Goal: Transaction & Acquisition: Purchase product/service

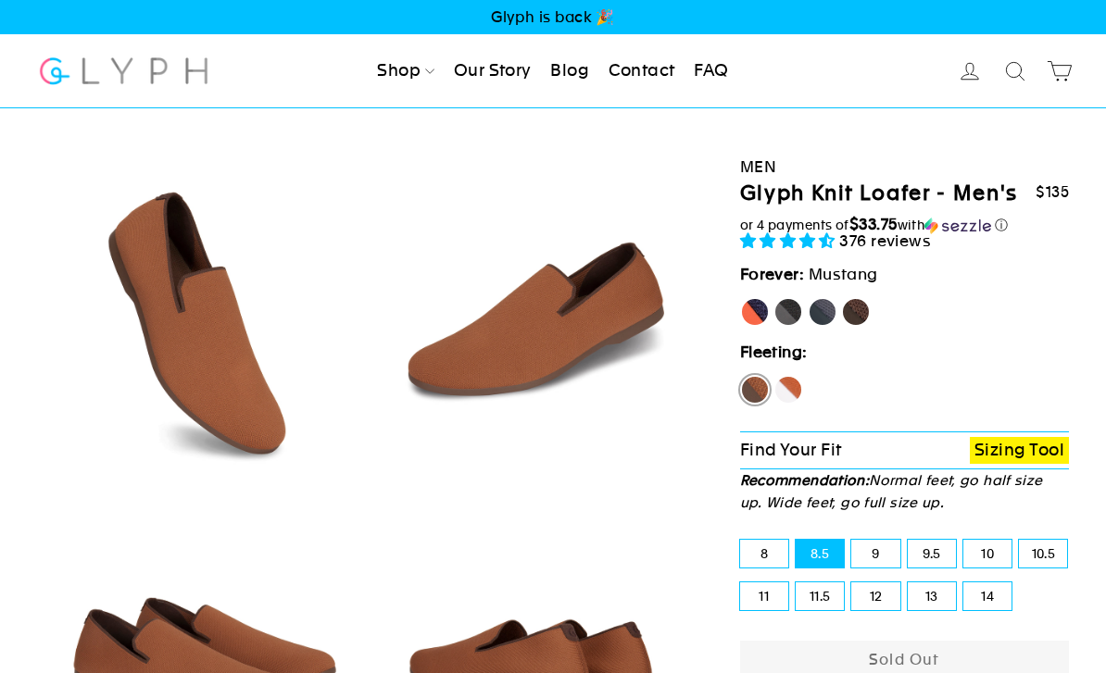
select select "highest-rating"
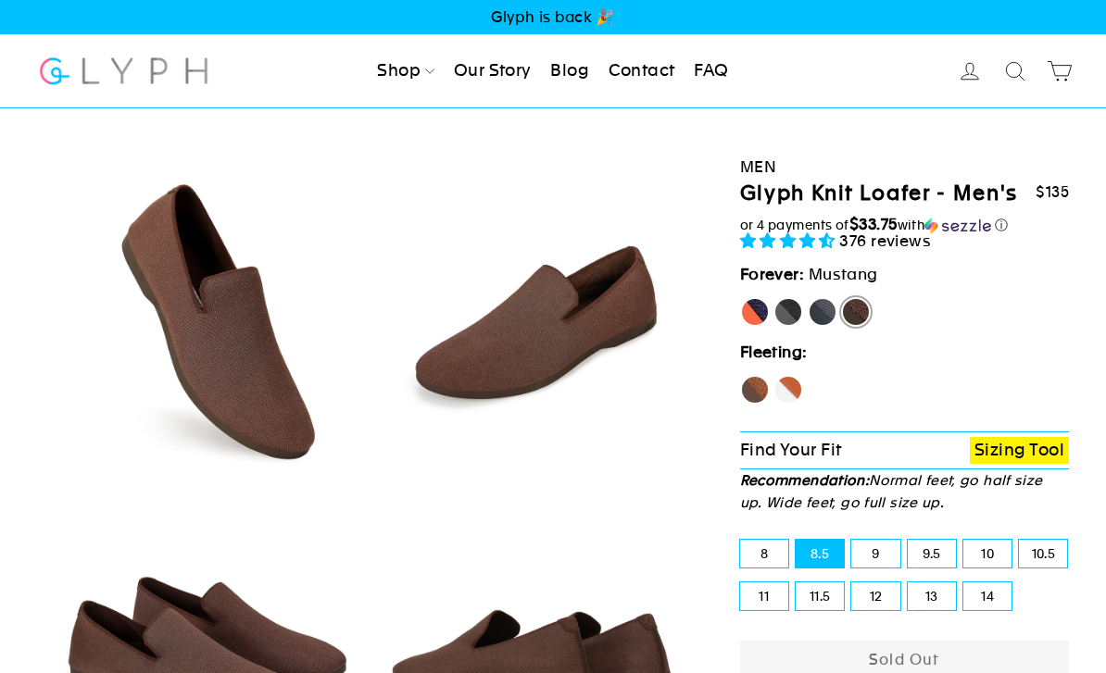
select select "highest-rating"
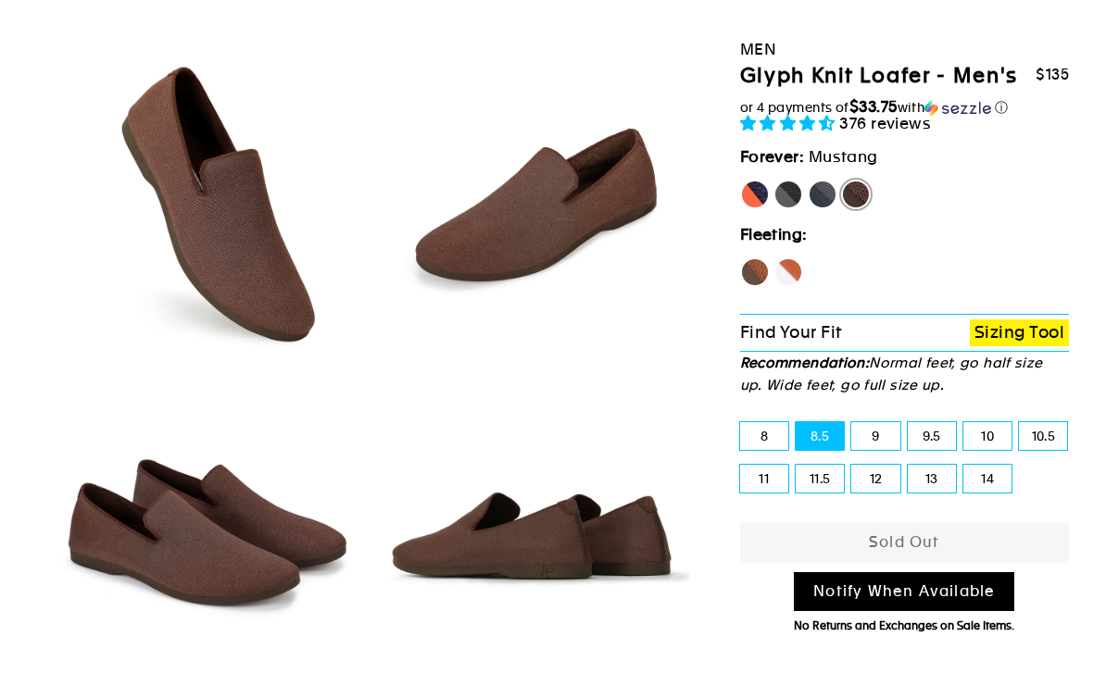
scroll to position [85, 0]
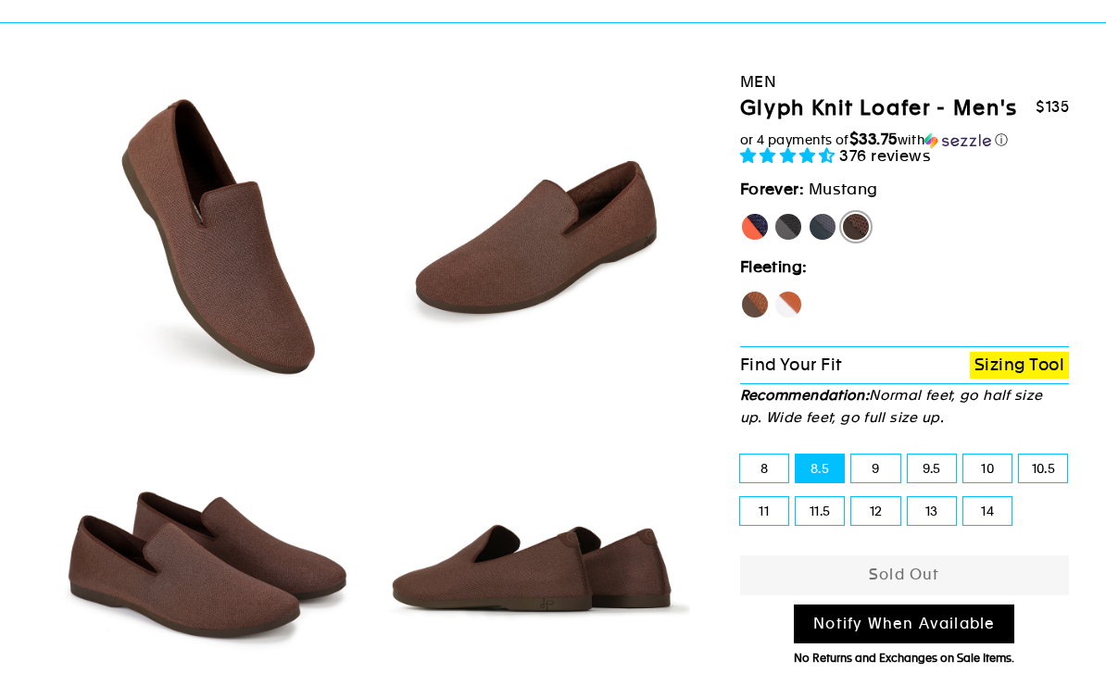
click at [793, 296] on label "Fox" at bounding box center [789, 305] width 30 height 30
click at [774, 291] on input "Fox" at bounding box center [774, 290] width 1 height 1
radio input "true"
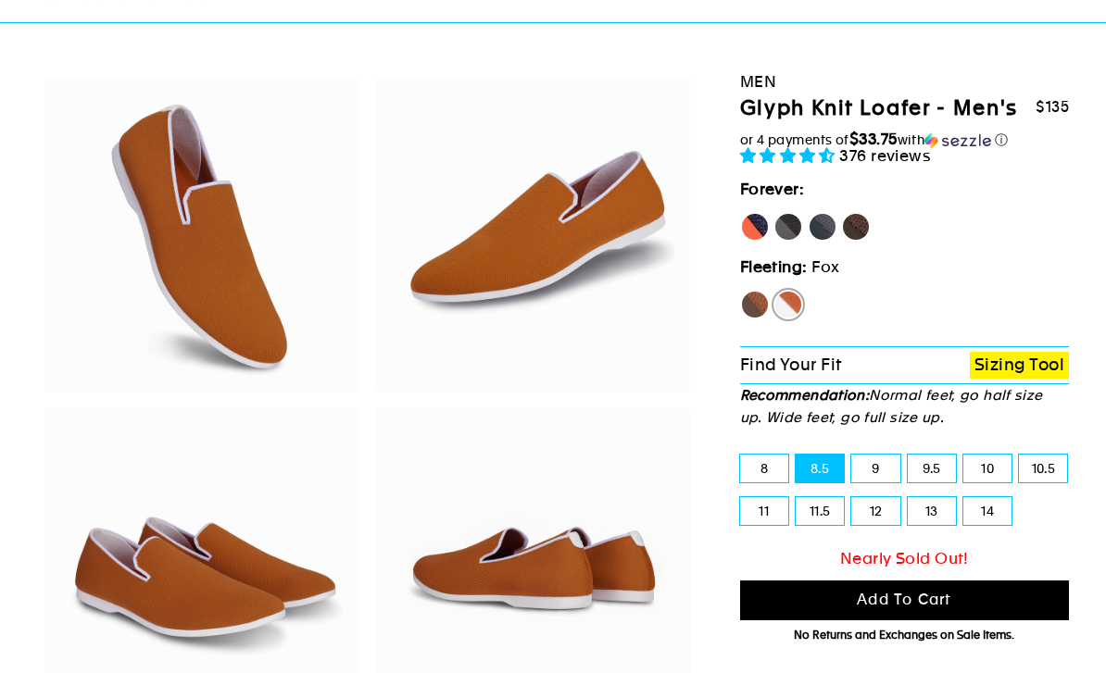
click at [838, 592] on button "Add to cart" at bounding box center [904, 601] width 329 height 40
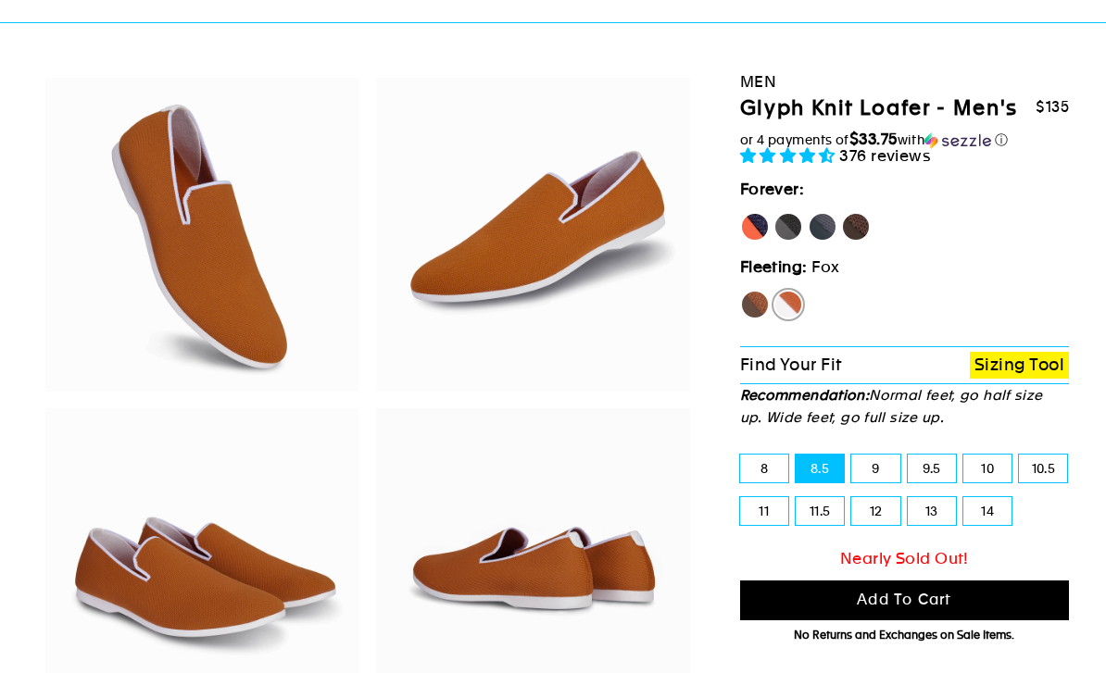
click at [756, 303] on label "Hawk" at bounding box center [755, 305] width 30 height 30
click at [741, 291] on input "Hawk" at bounding box center [740, 290] width 1 height 1
radio input "true"
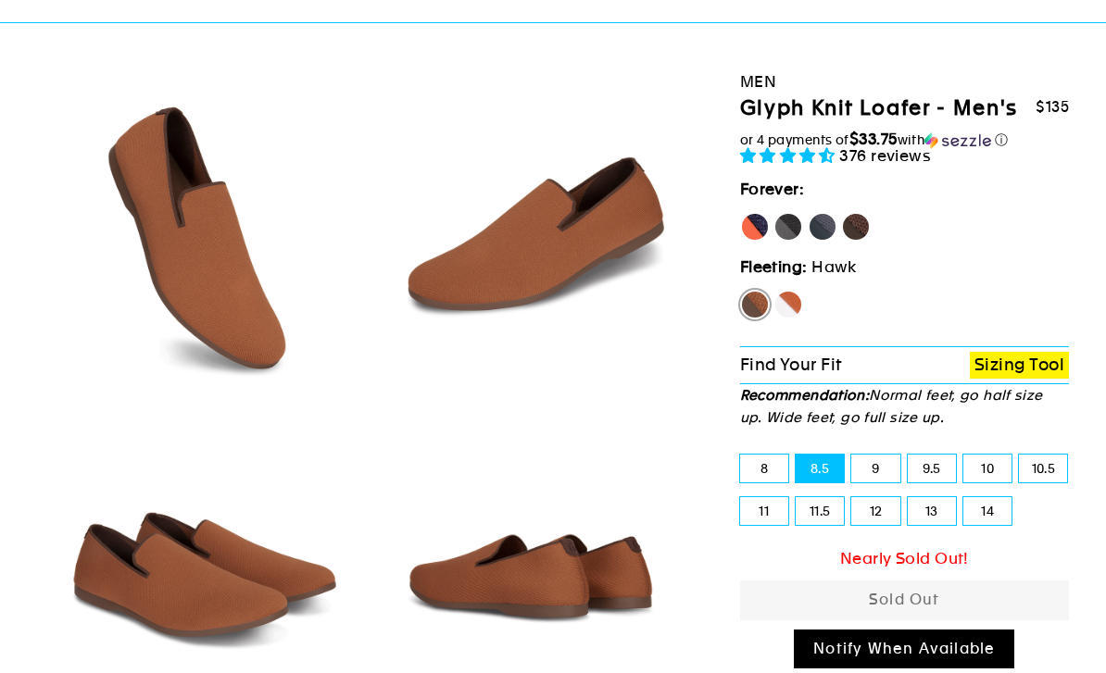
click at [795, 302] on label "Fox" at bounding box center [789, 305] width 30 height 30
click at [774, 291] on input "Fox" at bounding box center [774, 290] width 1 height 1
radio input "true"
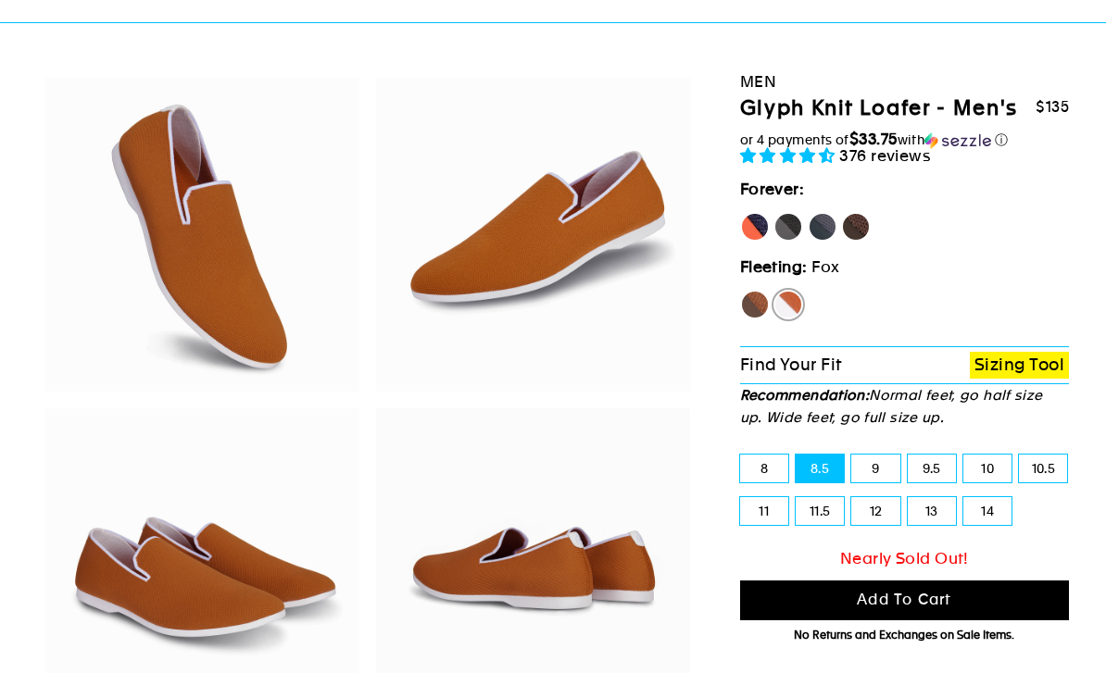
click at [862, 222] on label "Mustang" at bounding box center [856, 227] width 30 height 30
click at [842, 213] on input "Mustang" at bounding box center [841, 212] width 1 height 1
radio input "true"
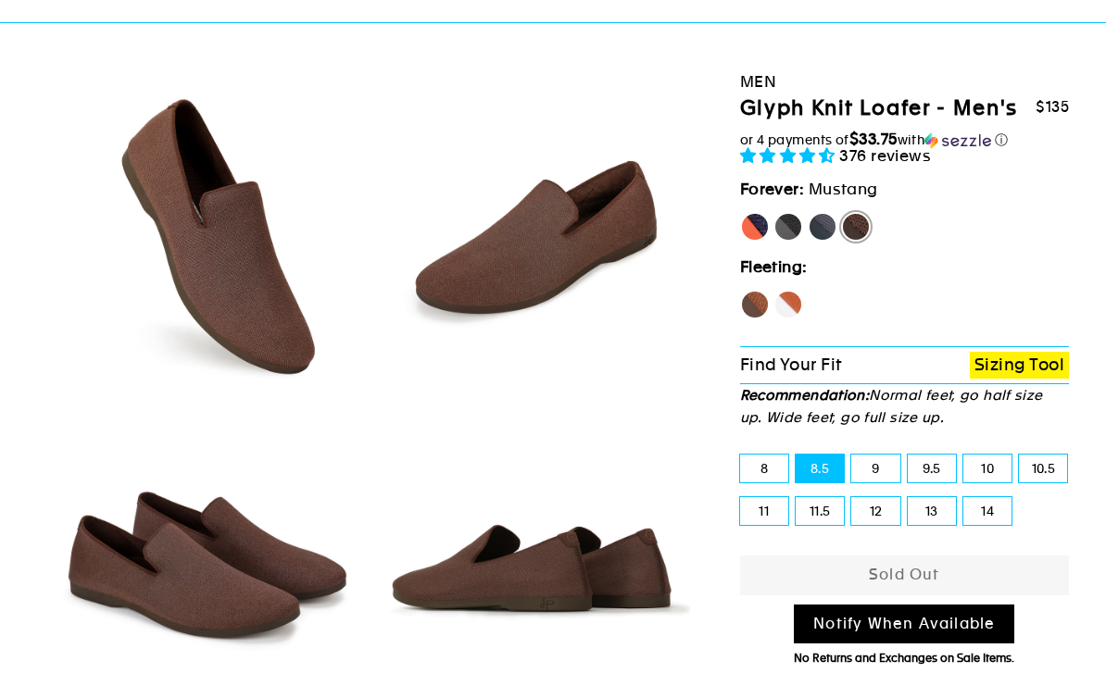
click at [827, 233] on label "Rhino" at bounding box center [823, 227] width 30 height 30
click at [809, 213] on input "Rhino" at bounding box center [808, 212] width 1 height 1
radio input "true"
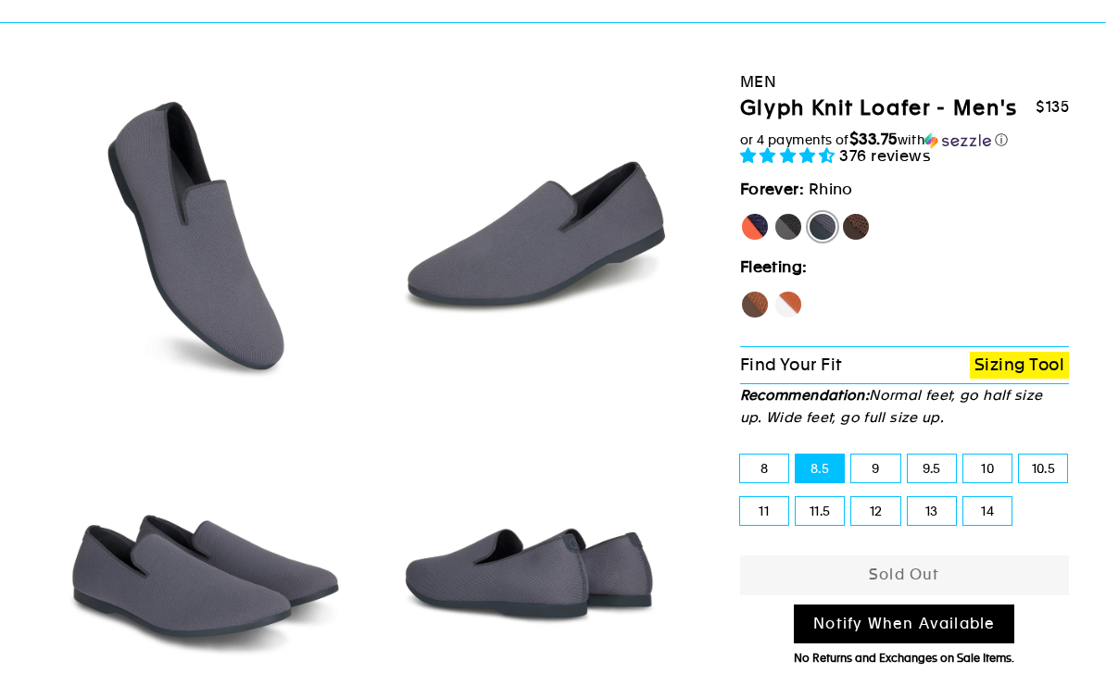
click at [793, 220] on label "Panther" at bounding box center [789, 227] width 30 height 30
click at [774, 213] on input "Panther" at bounding box center [774, 212] width 1 height 1
radio input "true"
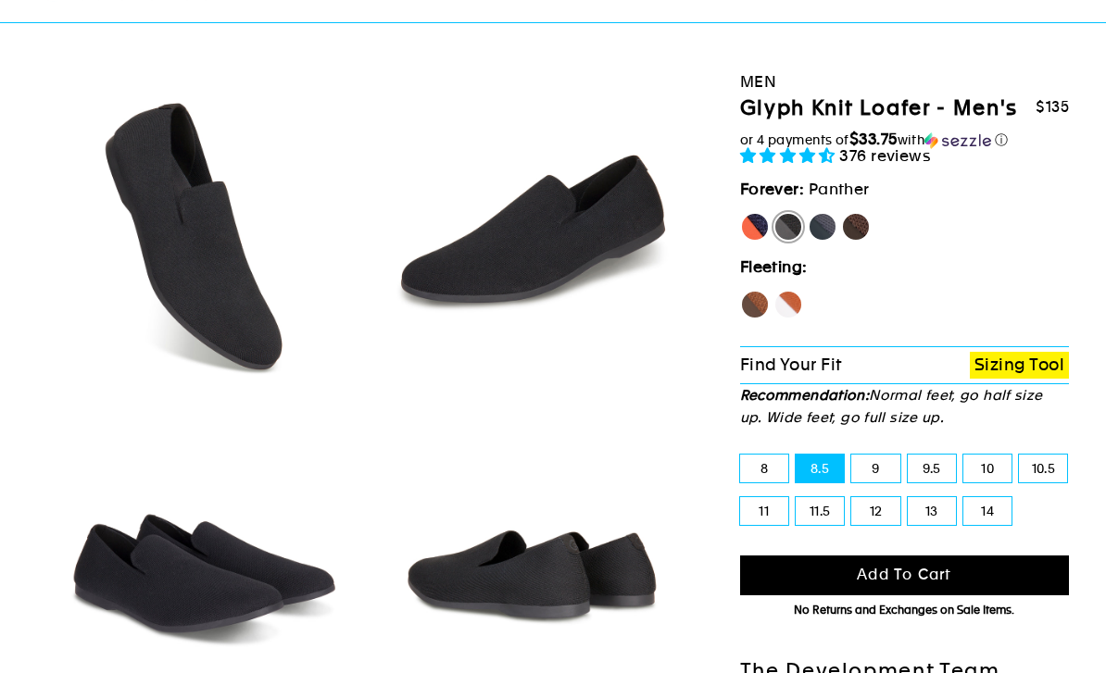
click at [758, 227] on label "[PERSON_NAME]" at bounding box center [755, 227] width 30 height 30
click at [741, 213] on input "[PERSON_NAME]" at bounding box center [740, 212] width 1 height 1
radio input "true"
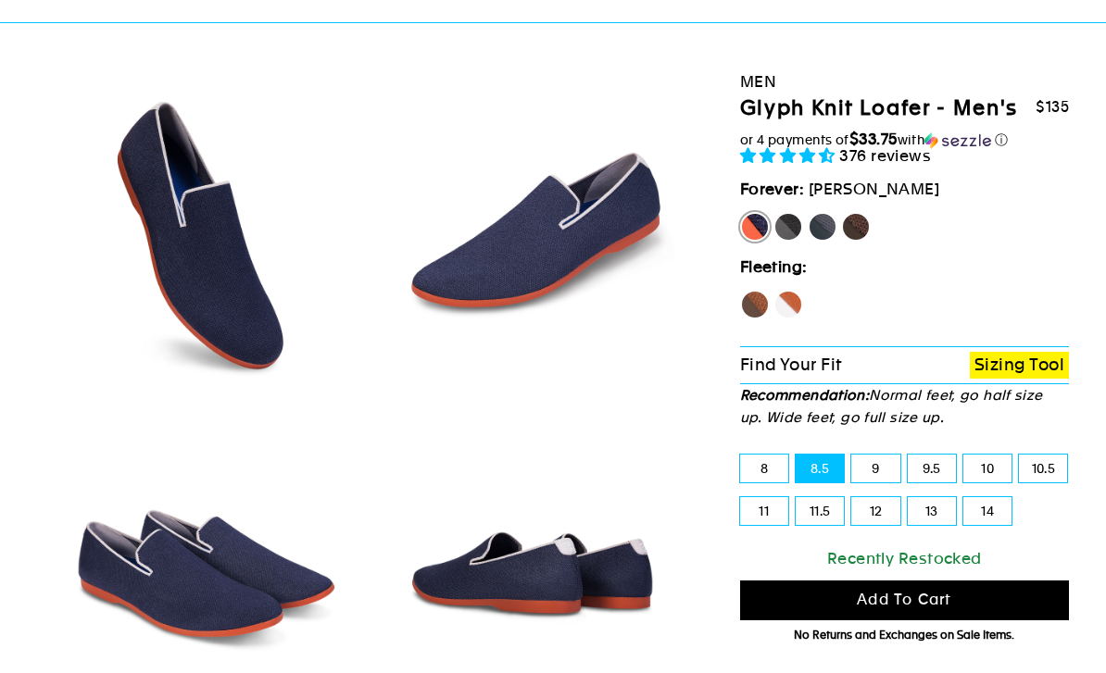
click at [786, 303] on label "Fox" at bounding box center [789, 305] width 30 height 30
click at [774, 291] on input "Fox" at bounding box center [774, 290] width 1 height 1
radio input "true"
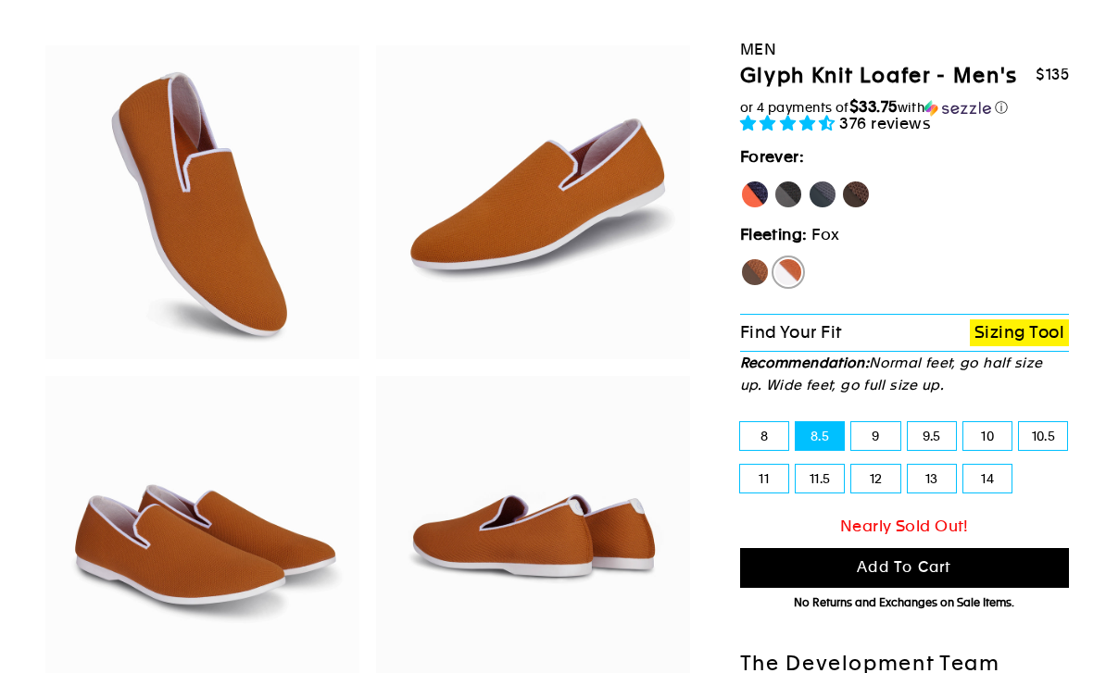
scroll to position [145, 0]
click at [899, 565] on span "Add to cart" at bounding box center [904, 568] width 94 height 18
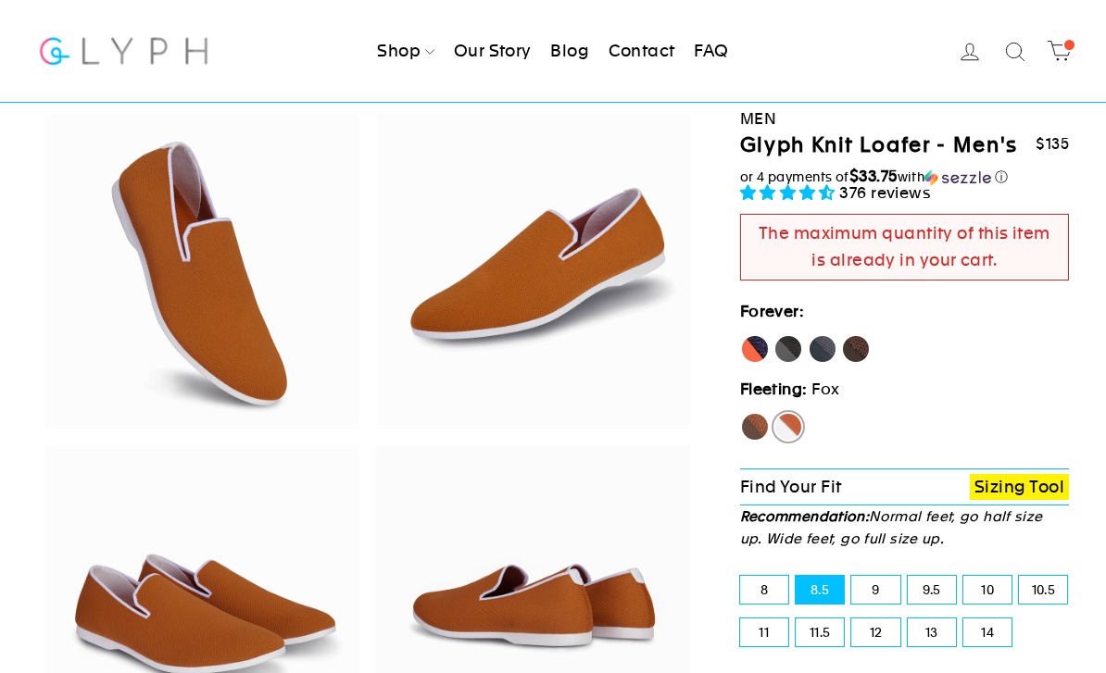
scroll to position [0, 0]
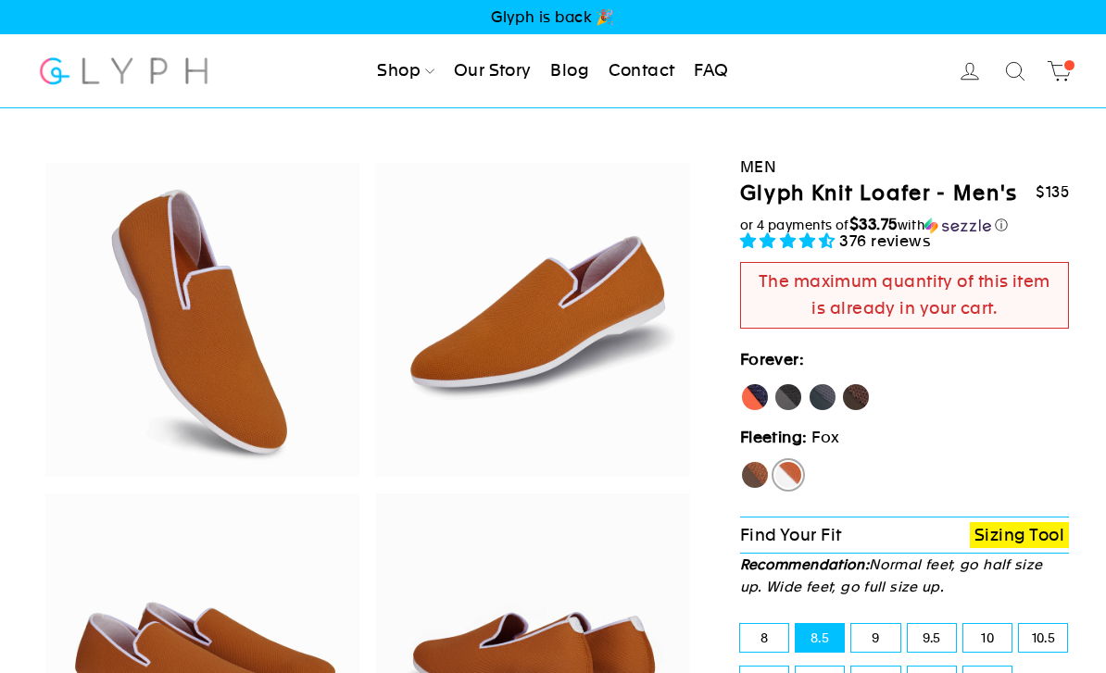
click at [1068, 64] on span at bounding box center [1070, 65] width 14 height 14
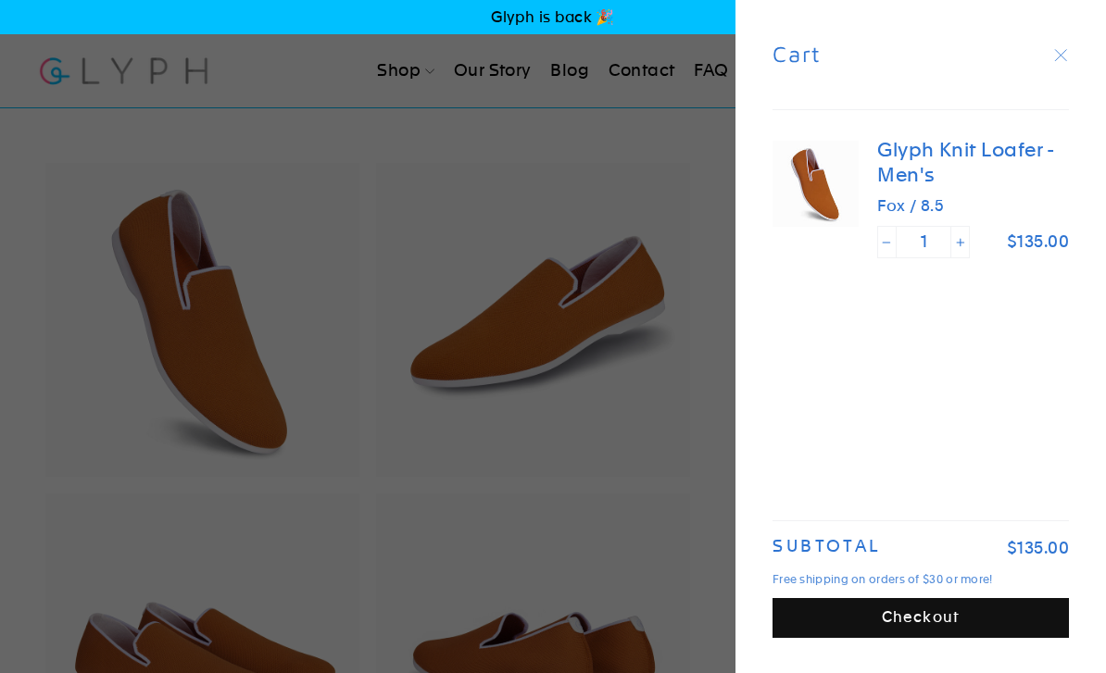
click at [936, 619] on button "Checkout" at bounding box center [921, 618] width 296 height 40
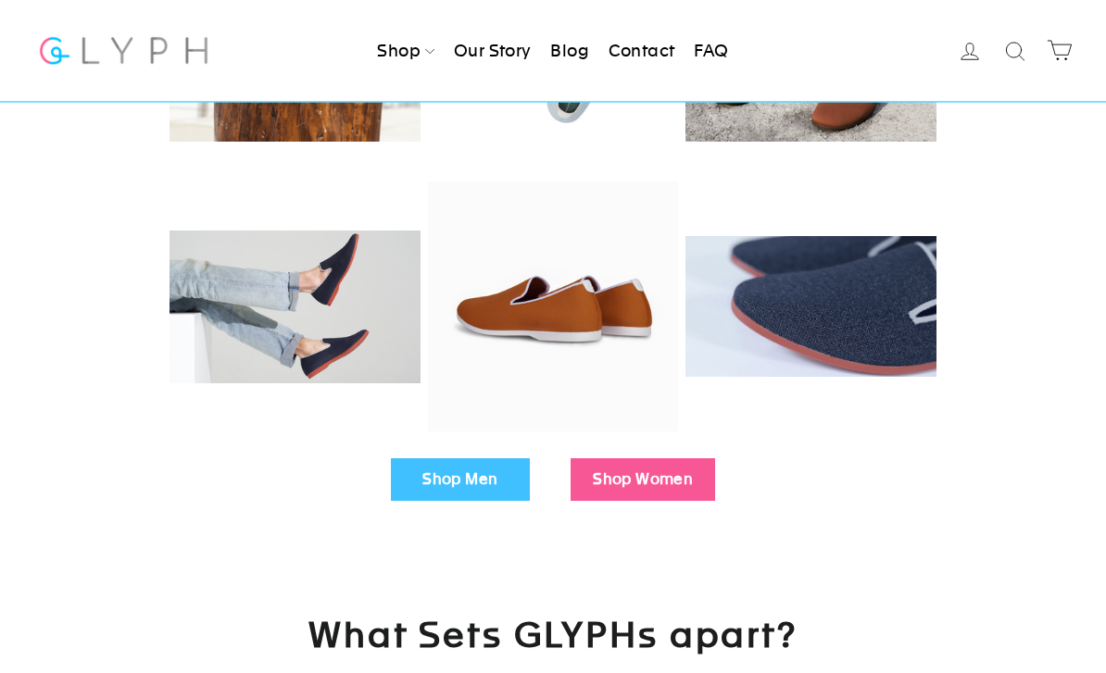
scroll to position [336, 0]
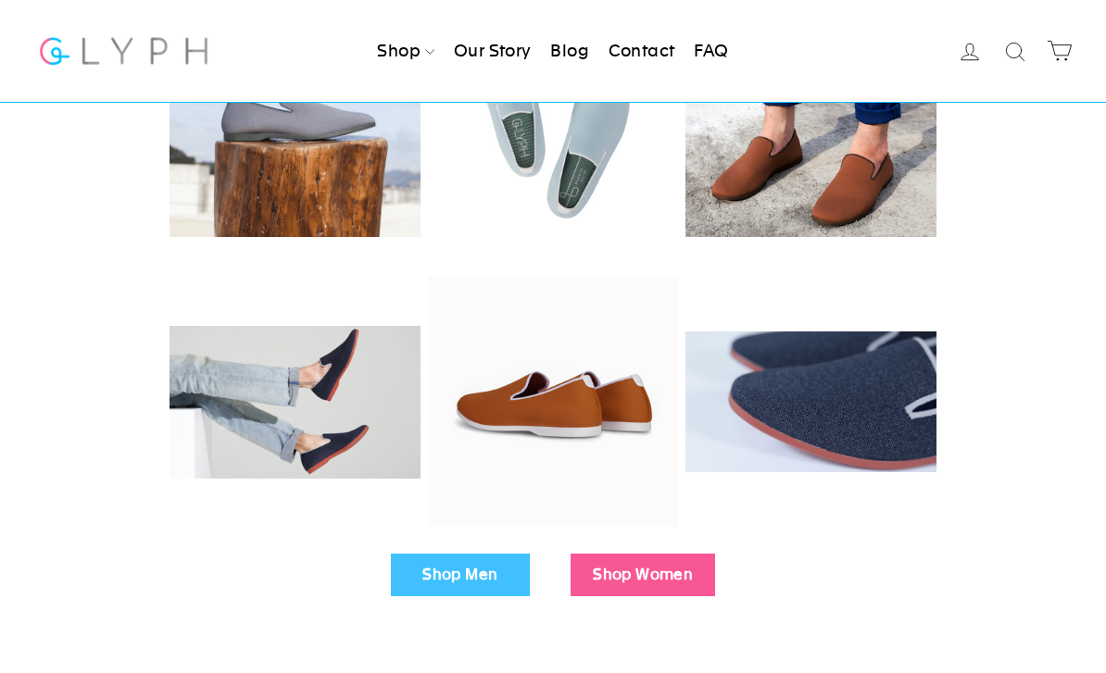
click at [467, 575] on link "Shop Men" at bounding box center [460, 575] width 139 height 43
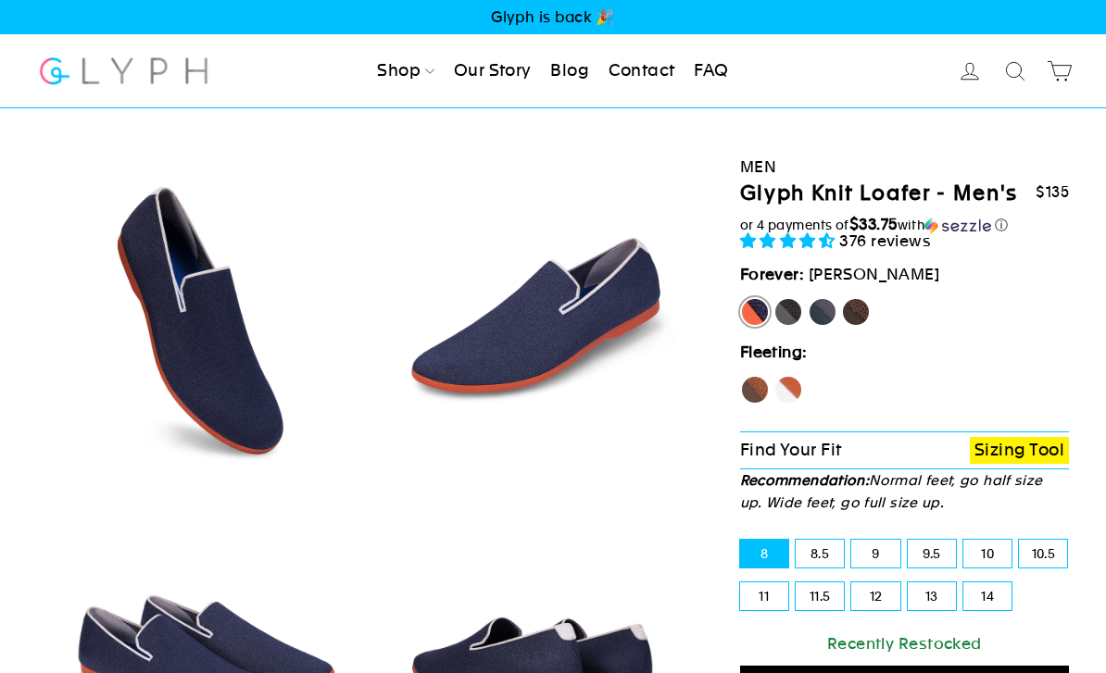
select select "highest-rating"
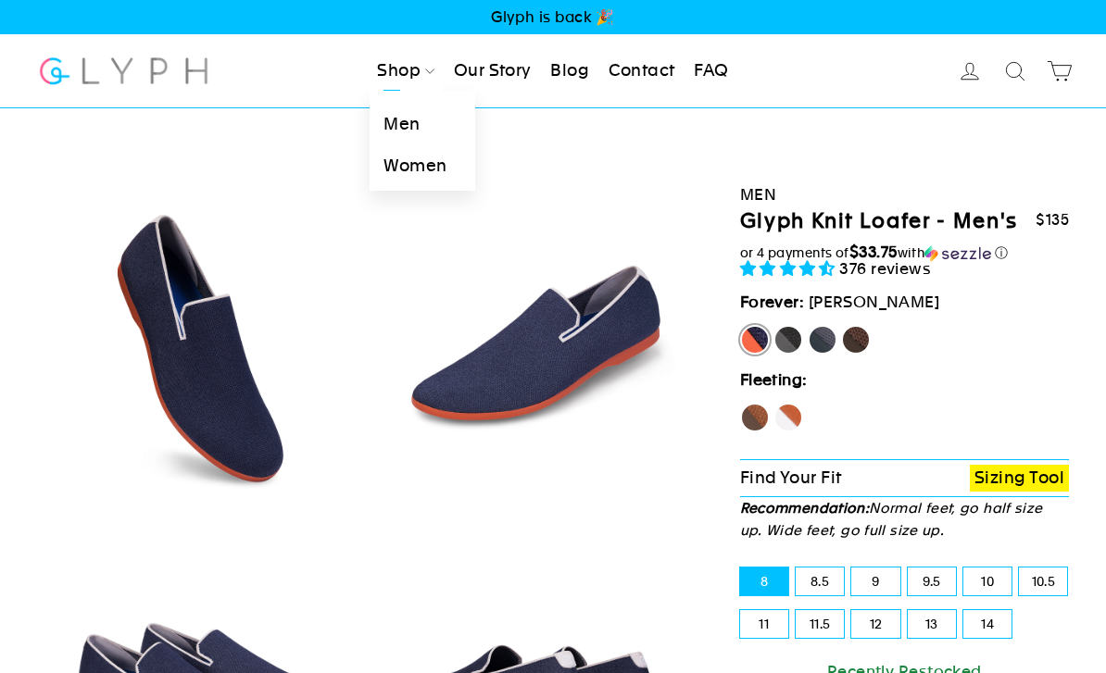
click at [396, 161] on link "Women" at bounding box center [422, 166] width 105 height 42
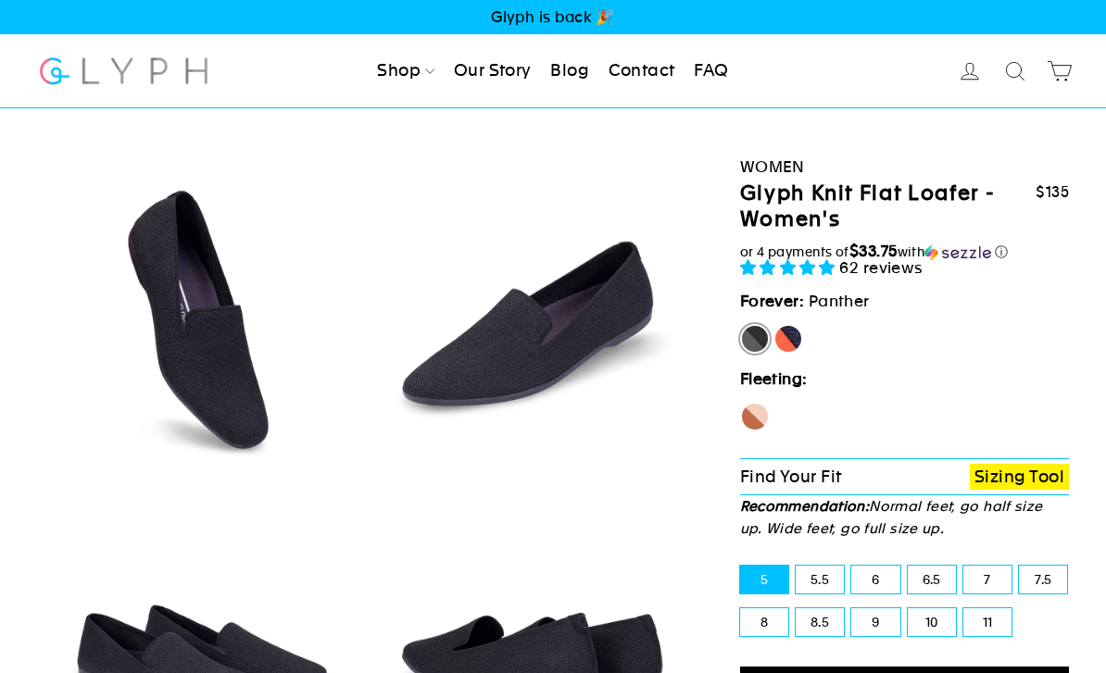
select select "highest-rating"
click at [761, 422] on label "Seahorse" at bounding box center [755, 417] width 30 height 30
click at [741, 403] on input "Seahorse" at bounding box center [740, 402] width 1 height 1
radio input "true"
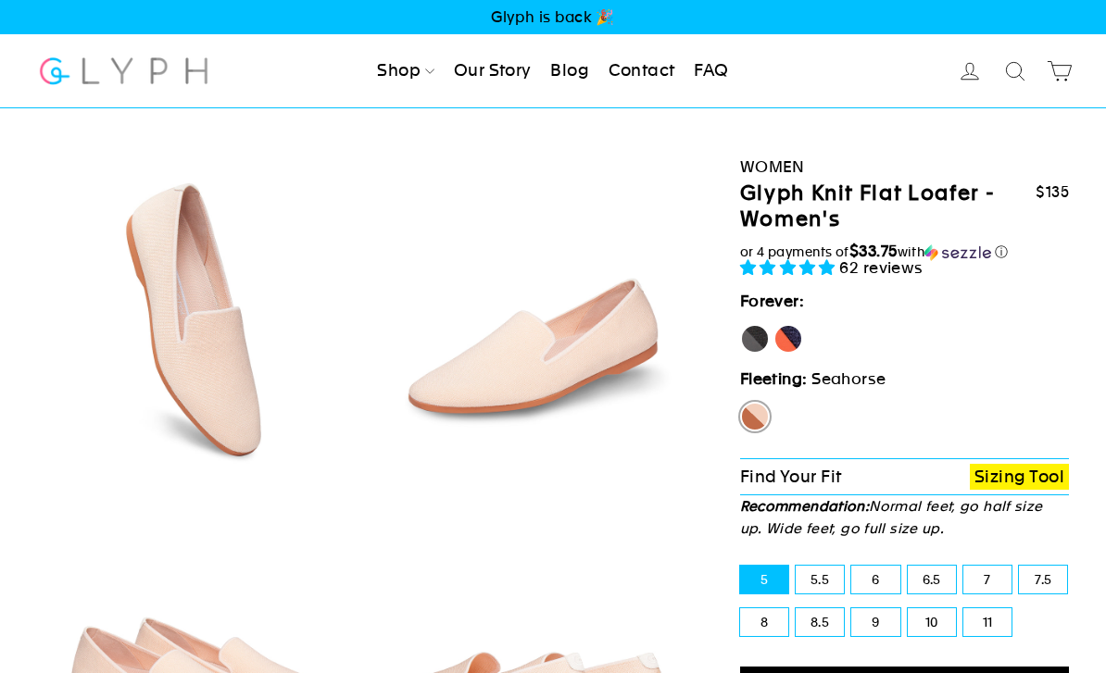
click at [792, 334] on label "[PERSON_NAME]" at bounding box center [789, 339] width 30 height 30
click at [774, 325] on input "[PERSON_NAME]" at bounding box center [774, 324] width 1 height 1
radio input "true"
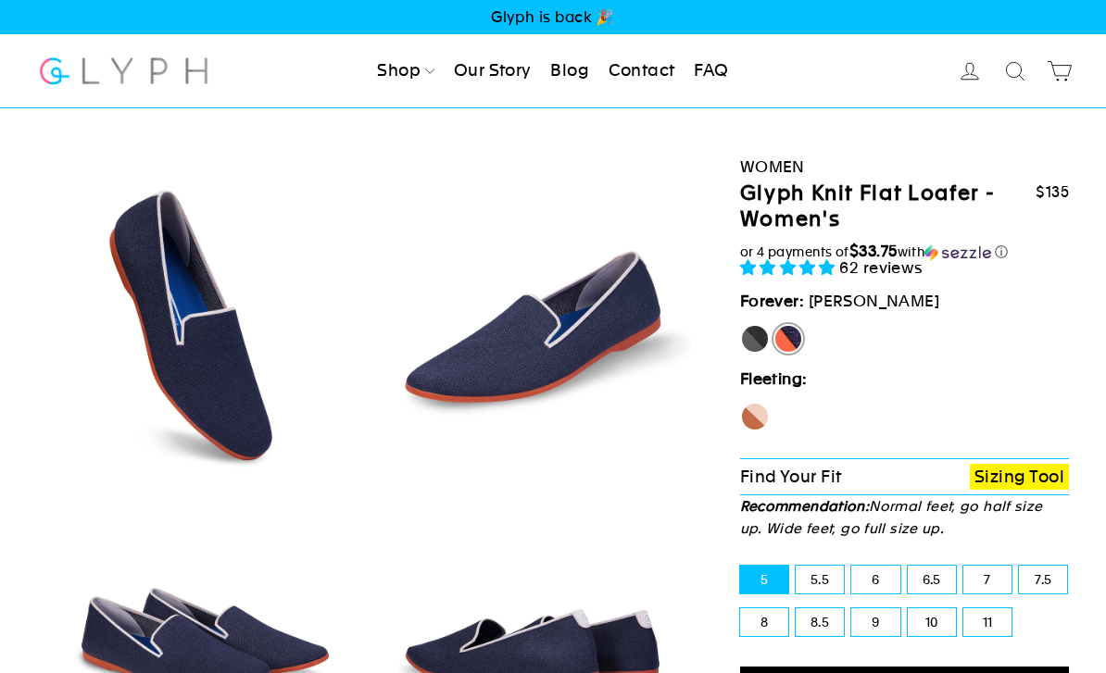
click at [752, 339] on label "Panther" at bounding box center [755, 339] width 30 height 30
click at [741, 325] on input "Panther" at bounding box center [740, 324] width 1 height 1
radio input "true"
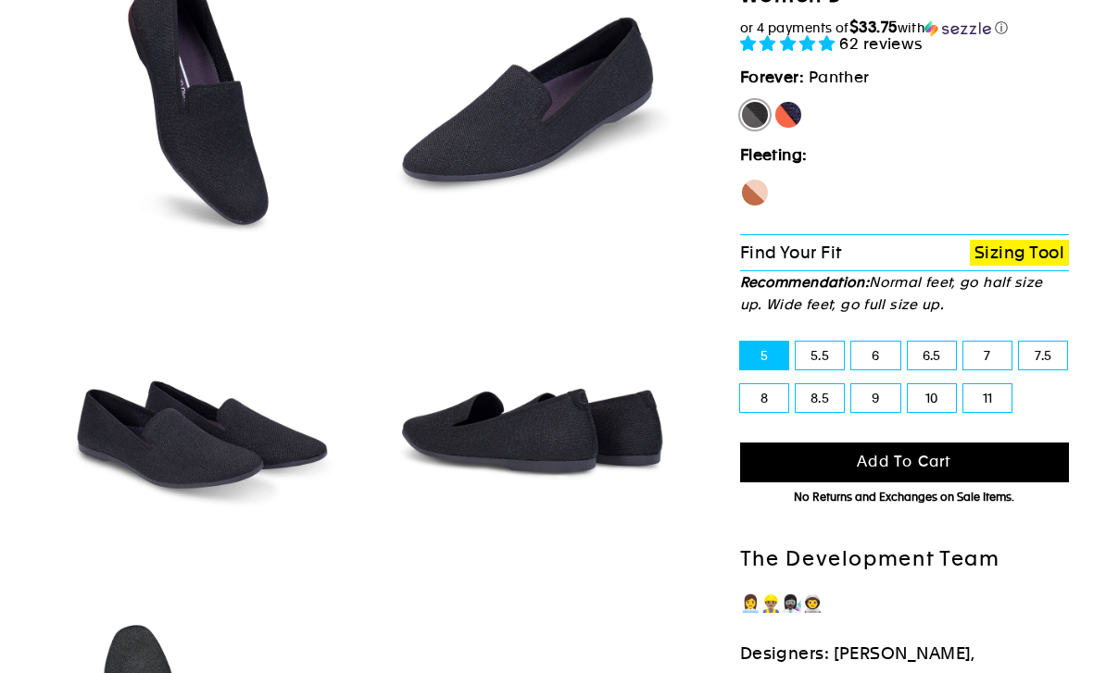
scroll to position [224, 0]
click at [751, 197] on label "Seahorse" at bounding box center [755, 193] width 30 height 30
click at [741, 179] on input "Seahorse" at bounding box center [740, 178] width 1 height 1
radio input "true"
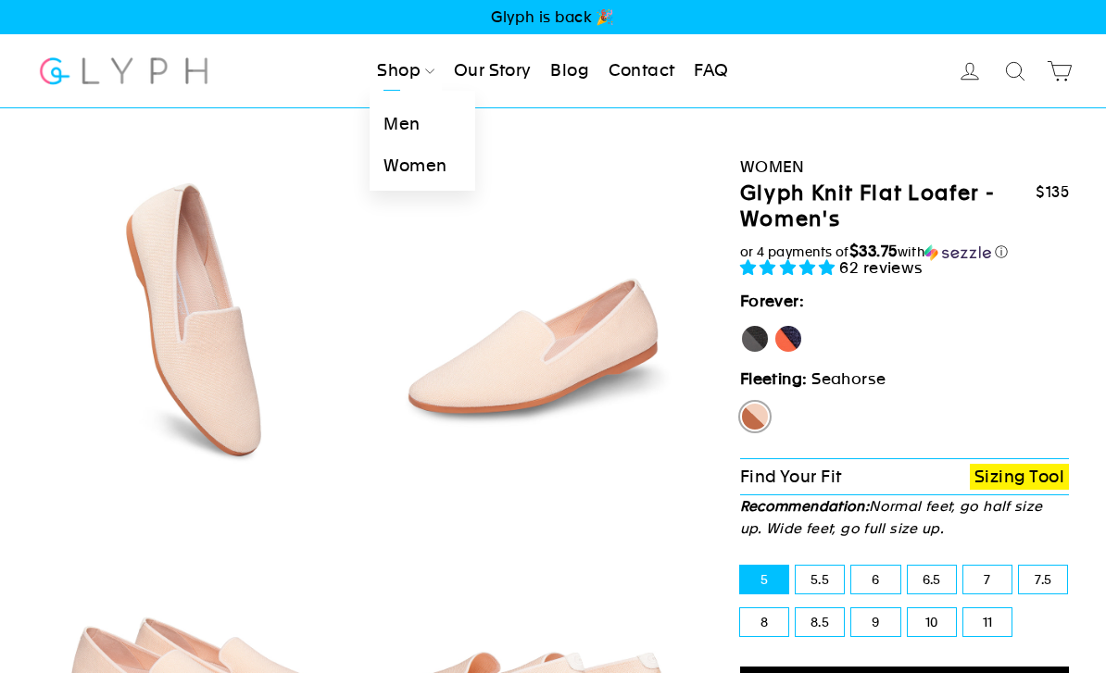
click at [410, 120] on link "Men" at bounding box center [422, 125] width 105 height 42
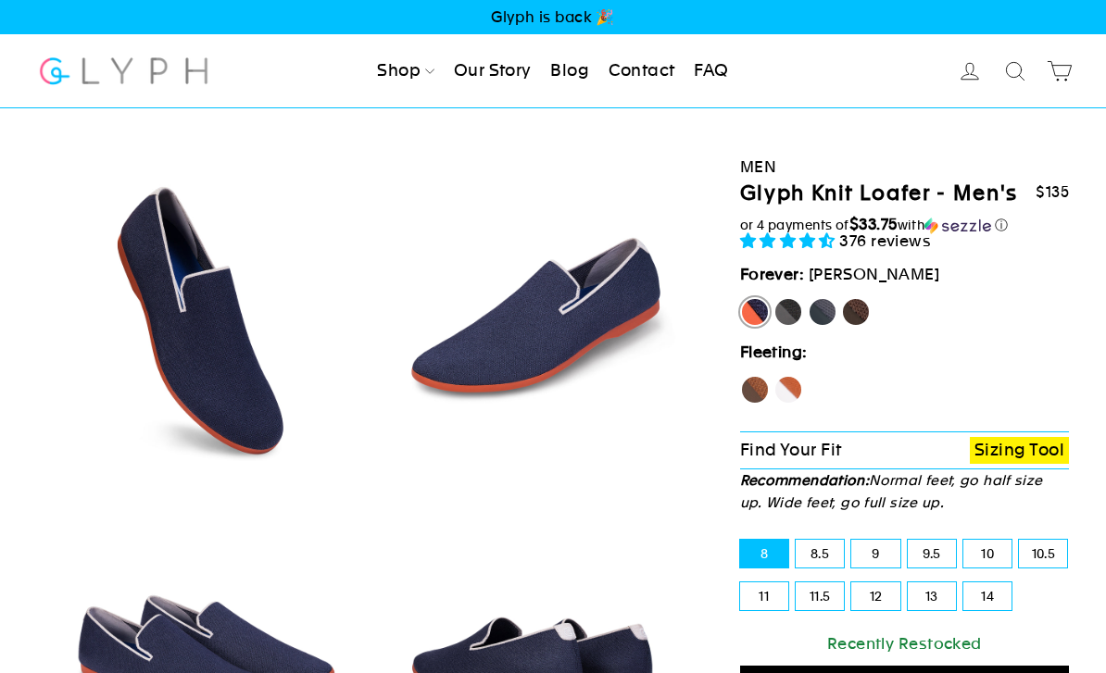
select select "highest-rating"
click at [751, 385] on label "Hawk" at bounding box center [755, 390] width 30 height 30
click at [741, 376] on input "Hawk" at bounding box center [740, 375] width 1 height 1
radio input "true"
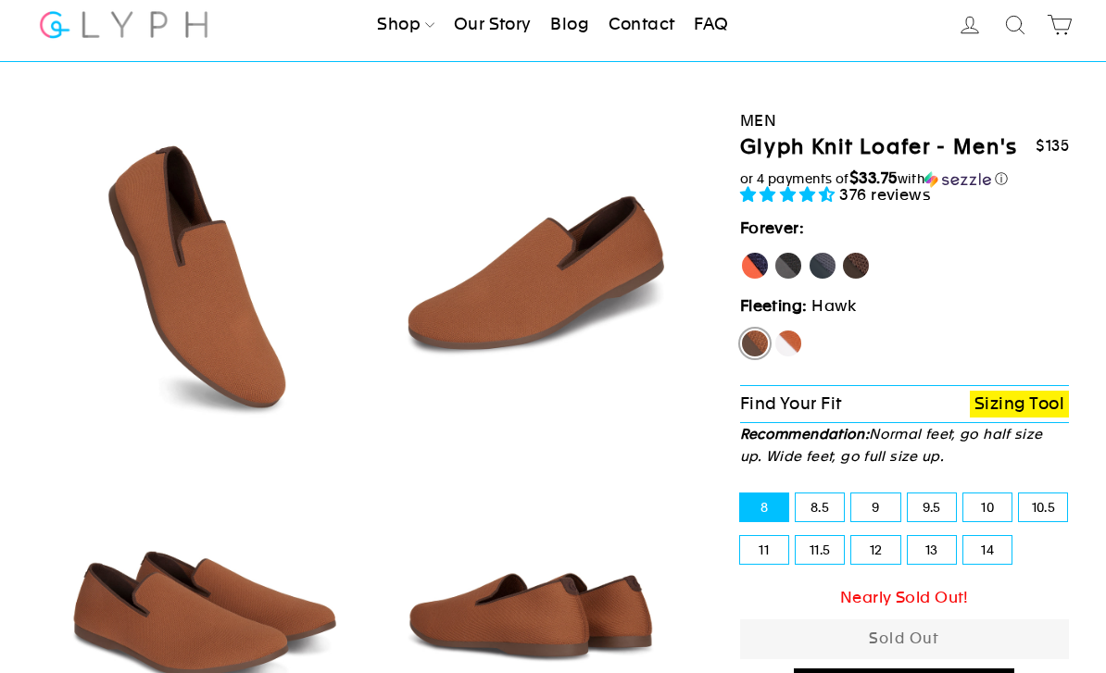
scroll to position [50, 0]
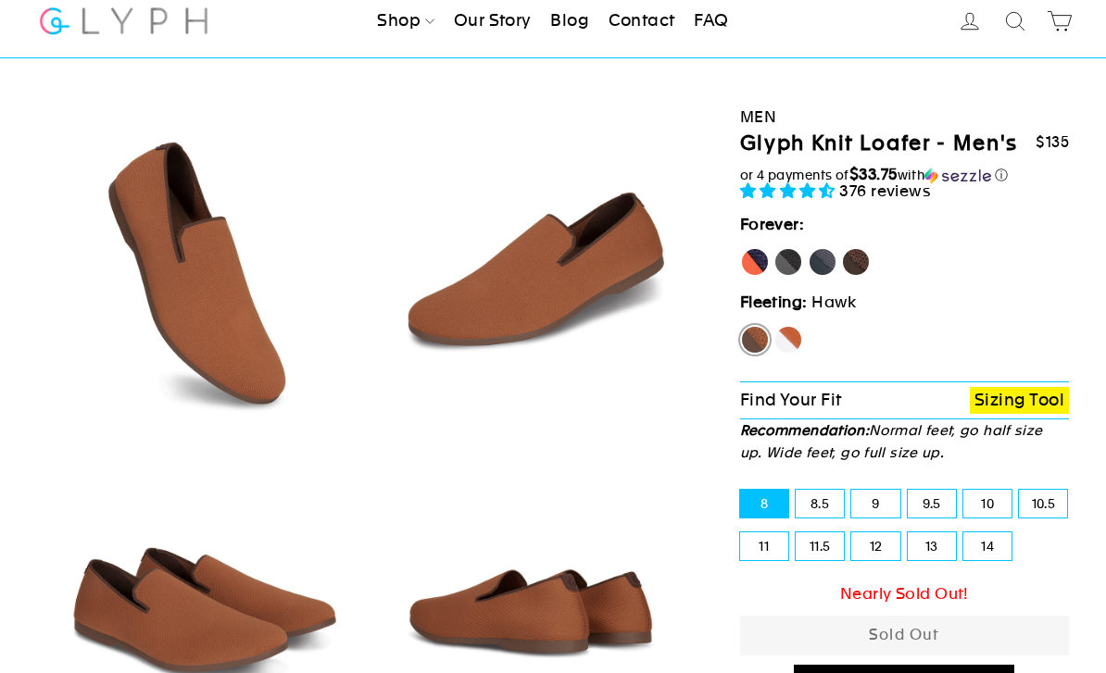
click at [753, 333] on label "Hawk" at bounding box center [755, 340] width 30 height 30
click at [741, 326] on input "Hawk" at bounding box center [740, 325] width 1 height 1
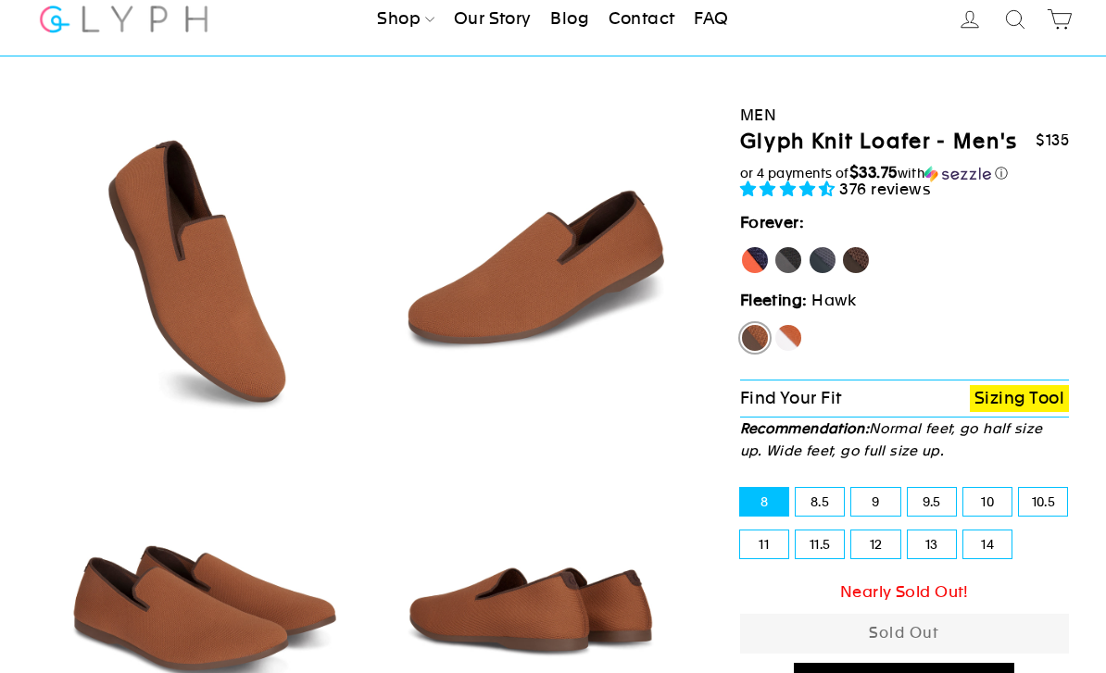
scroll to position [57, 0]
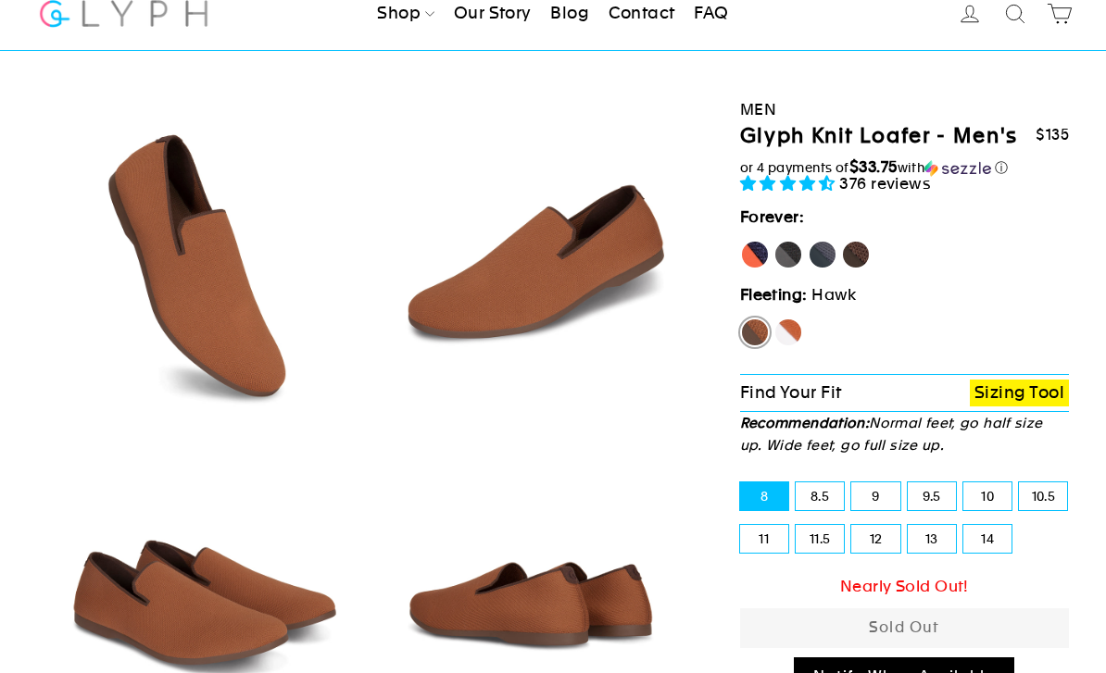
click at [824, 487] on label "8.5" at bounding box center [820, 497] width 48 height 28
click at [797, 484] on input "8.5" at bounding box center [796, 483] width 1 height 1
radio input "true"
click at [881, 503] on label "9" at bounding box center [875, 497] width 48 height 28
click at [852, 484] on input "9" at bounding box center [851, 483] width 1 height 1
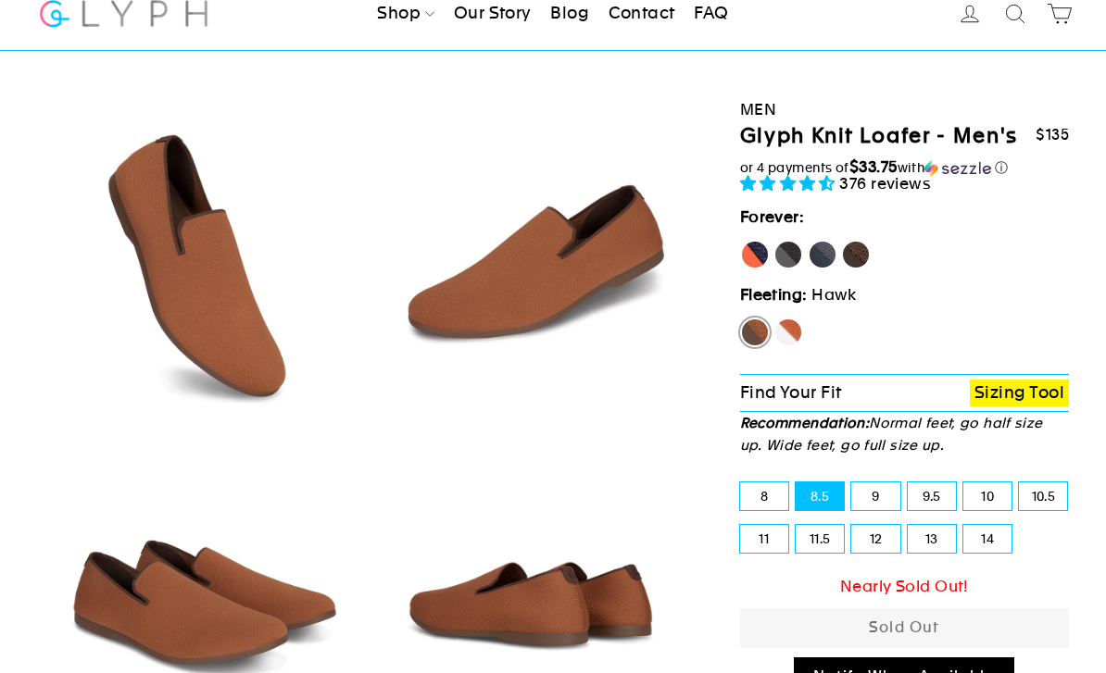
radio input "true"
click at [936, 488] on label "9.5" at bounding box center [932, 497] width 48 height 28
click at [909, 484] on input "9.5" at bounding box center [908, 483] width 1 height 1
radio input "true"
click at [815, 495] on label "8.5" at bounding box center [820, 497] width 48 height 28
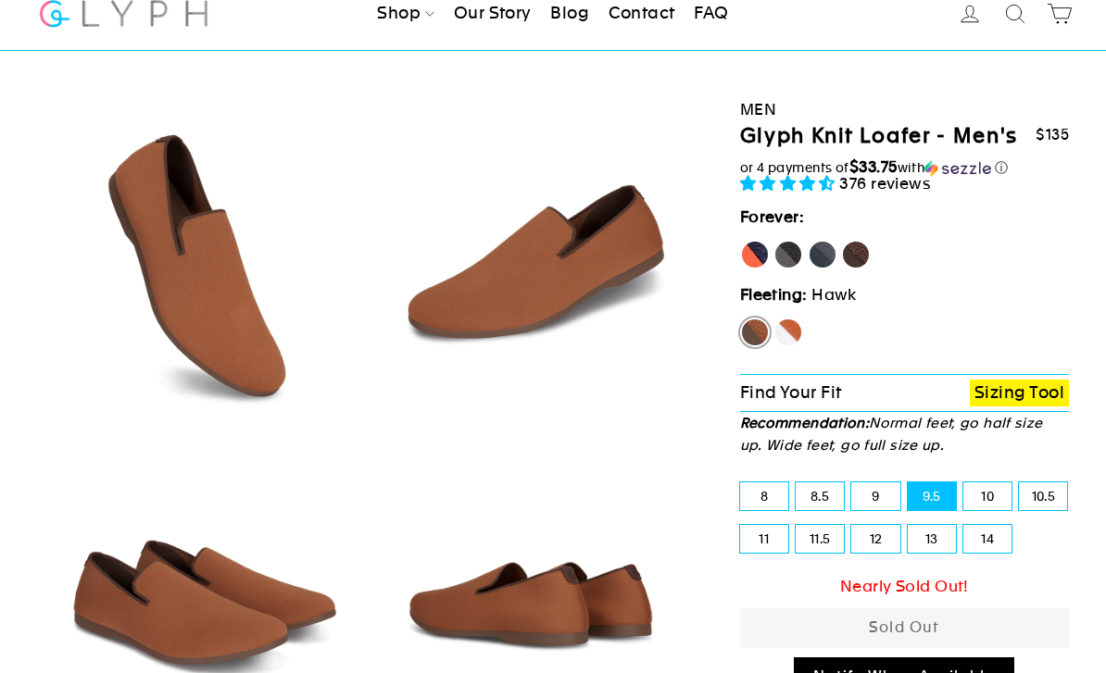
click at [797, 484] on input "8.5" at bounding box center [796, 483] width 1 height 1
radio input "true"
click at [859, 251] on label "Mustang" at bounding box center [856, 255] width 30 height 30
click at [842, 241] on input "Mustang" at bounding box center [841, 240] width 1 height 1
radio input "true"
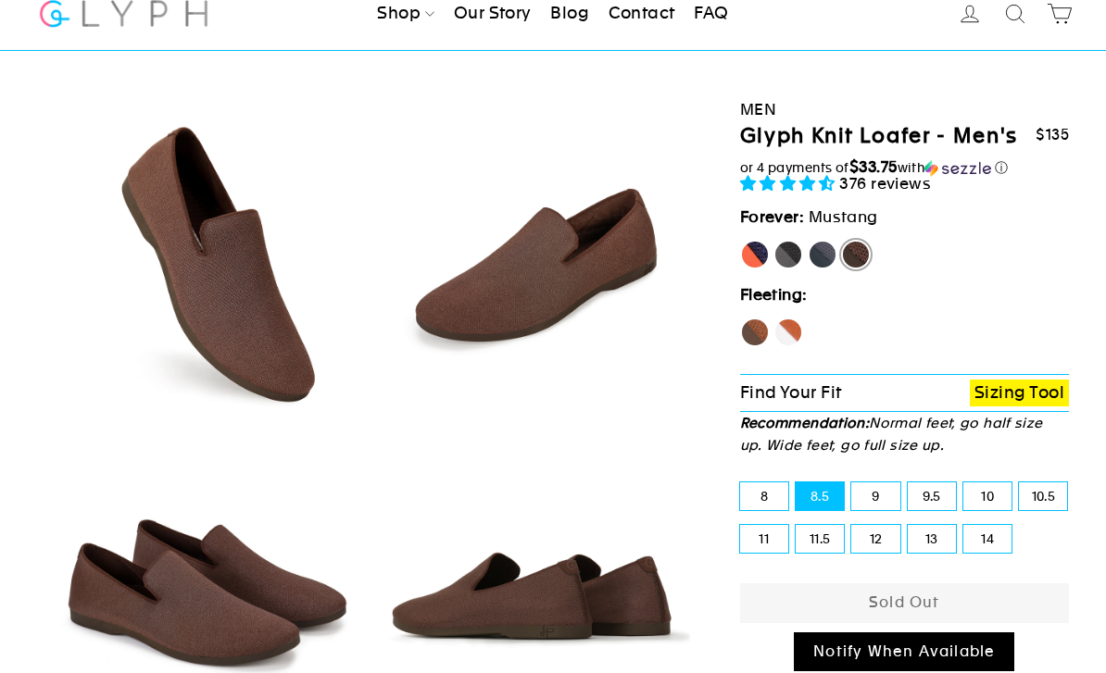
click at [795, 327] on label "Fox" at bounding box center [789, 333] width 30 height 30
click at [774, 319] on input "Fox" at bounding box center [774, 318] width 1 height 1
radio input "true"
